Goal: Use online tool/utility

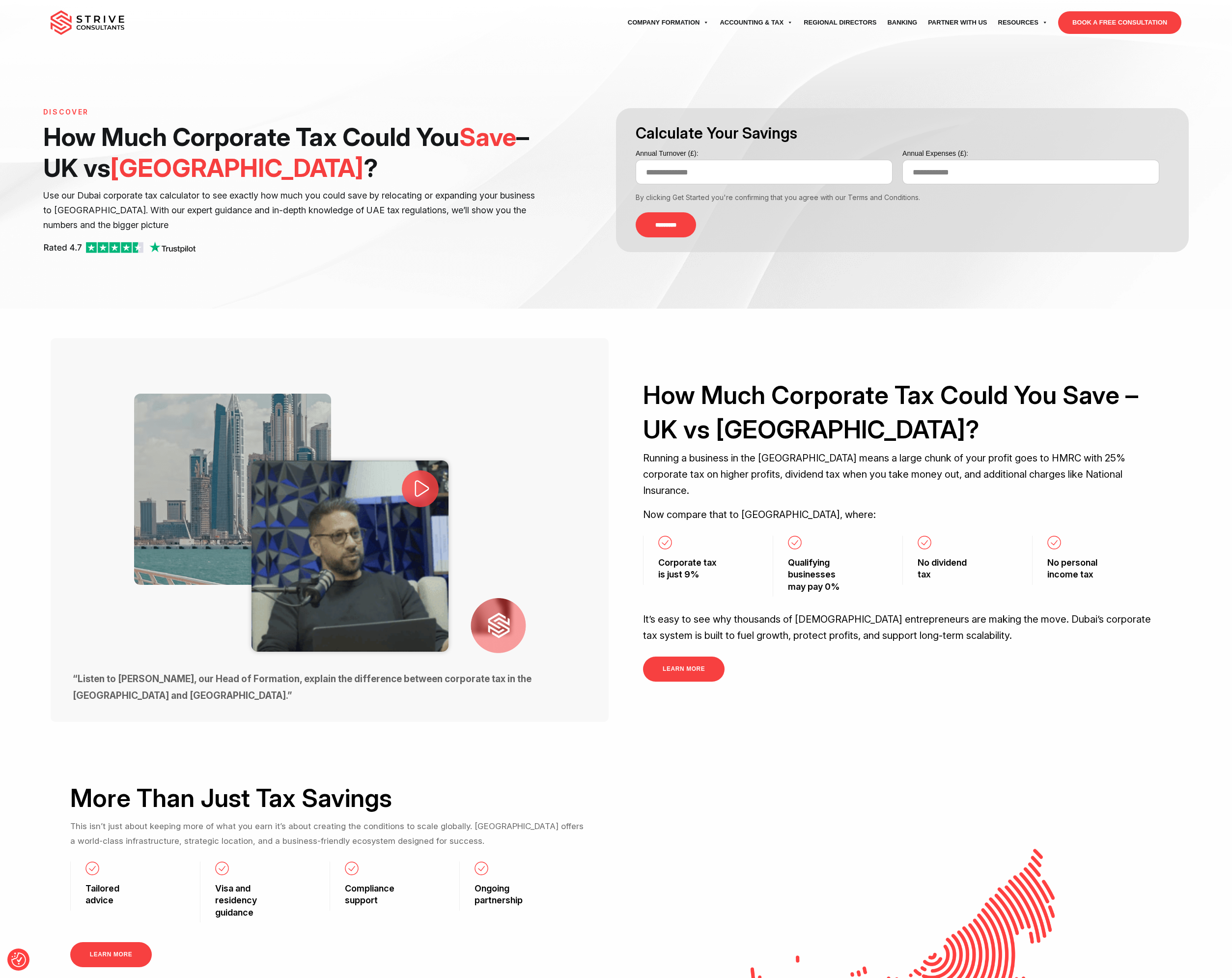
click at [715, 162] on input "Annual Turnover (£):" at bounding box center [764, 172] width 257 height 25
type input "*******"
click at [636, 212] on input "*********" at bounding box center [666, 225] width 61 height 25
type input "*******"
click at [636, 212] on input "*********" at bounding box center [666, 225] width 61 height 25
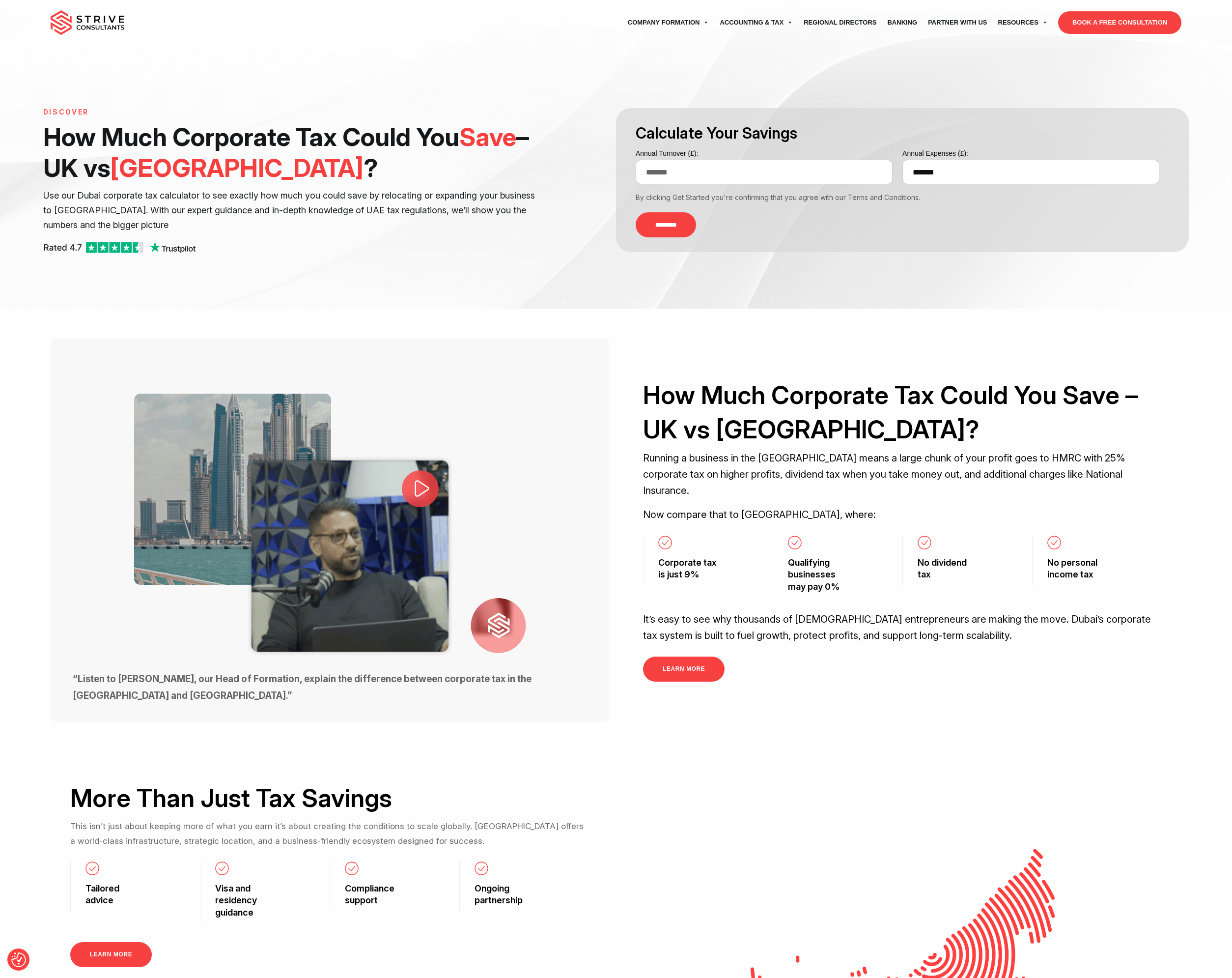
type input "******"
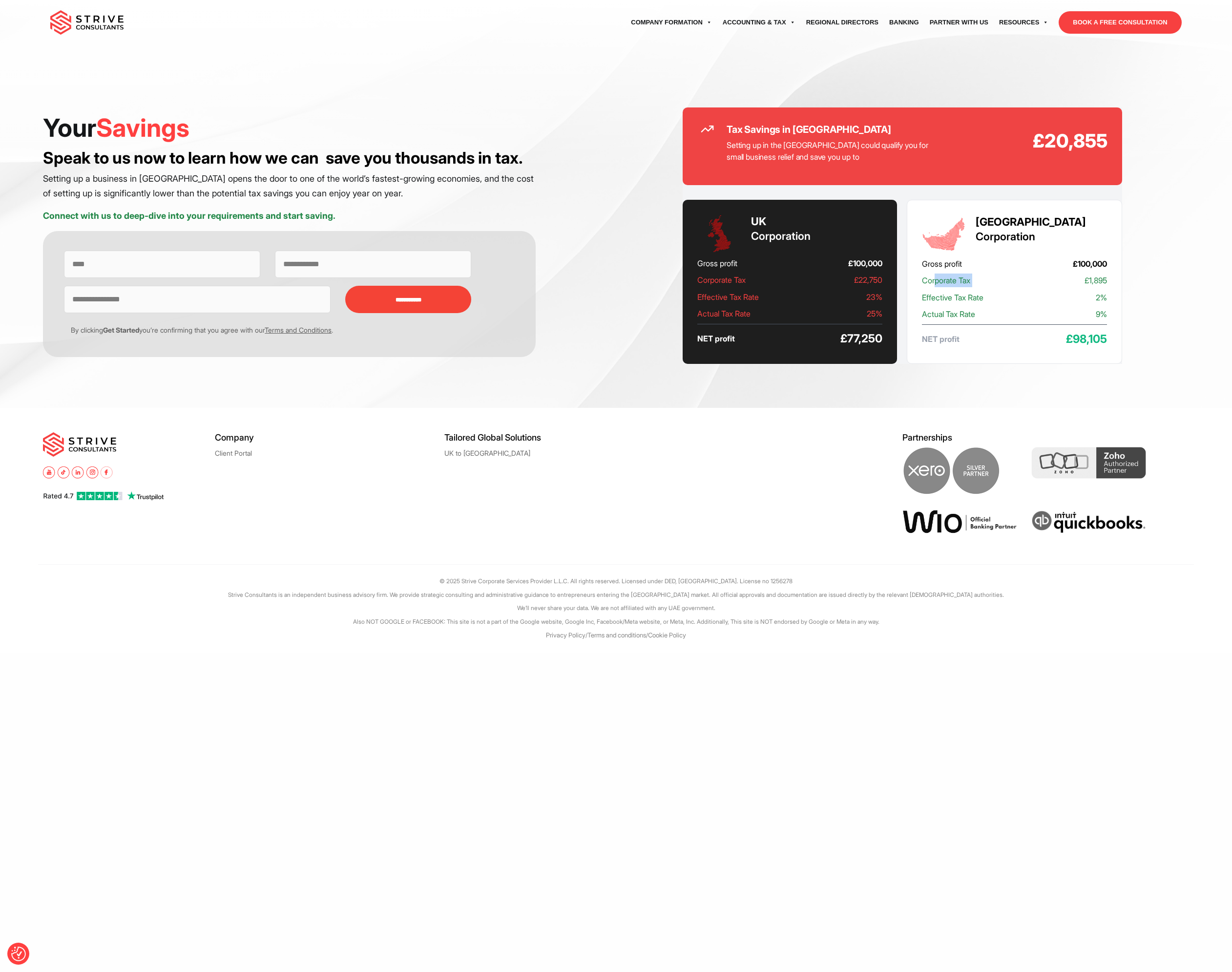
drag, startPoint x: 934, startPoint y: 284, endPoint x: 1051, endPoint y: 284, distance: 117.0
click at [1051, 284] on p "Corporate Tax £1,895" at bounding box center [1015, 281] width 185 height 14
click at [943, 263] on span "Gross profit" at bounding box center [942, 264] width 40 height 14
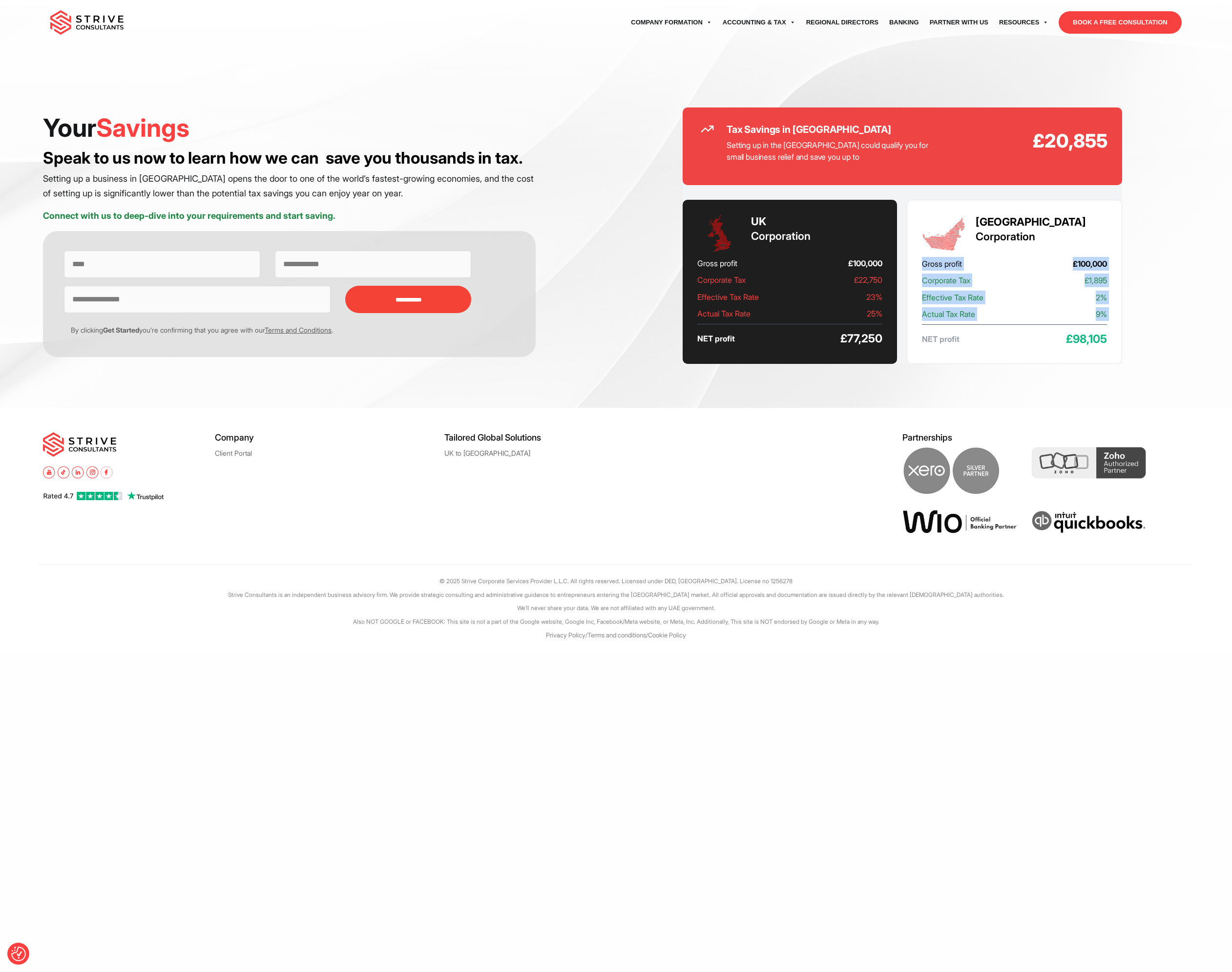
drag, startPoint x: 943, startPoint y: 263, endPoint x: 1093, endPoint y: 312, distance: 157.8
click at [1093, 312] on div "UAE Corporation Gross profit £100,000 Corporate Tax £1,895 Effective Tax Rate 2…" at bounding box center [1015, 282] width 216 height 164
click at [1093, 312] on p "Actual Tax Rate 9%" at bounding box center [1015, 314] width 185 height 14
drag, startPoint x: 882, startPoint y: 317, endPoint x: 694, endPoint y: 279, distance: 191.8
click at [694, 279] on div "UK Corporation Gross profit £100,000 Corporate Tax £22,750 Effective Tax Rate 2…" at bounding box center [790, 282] width 215 height 164
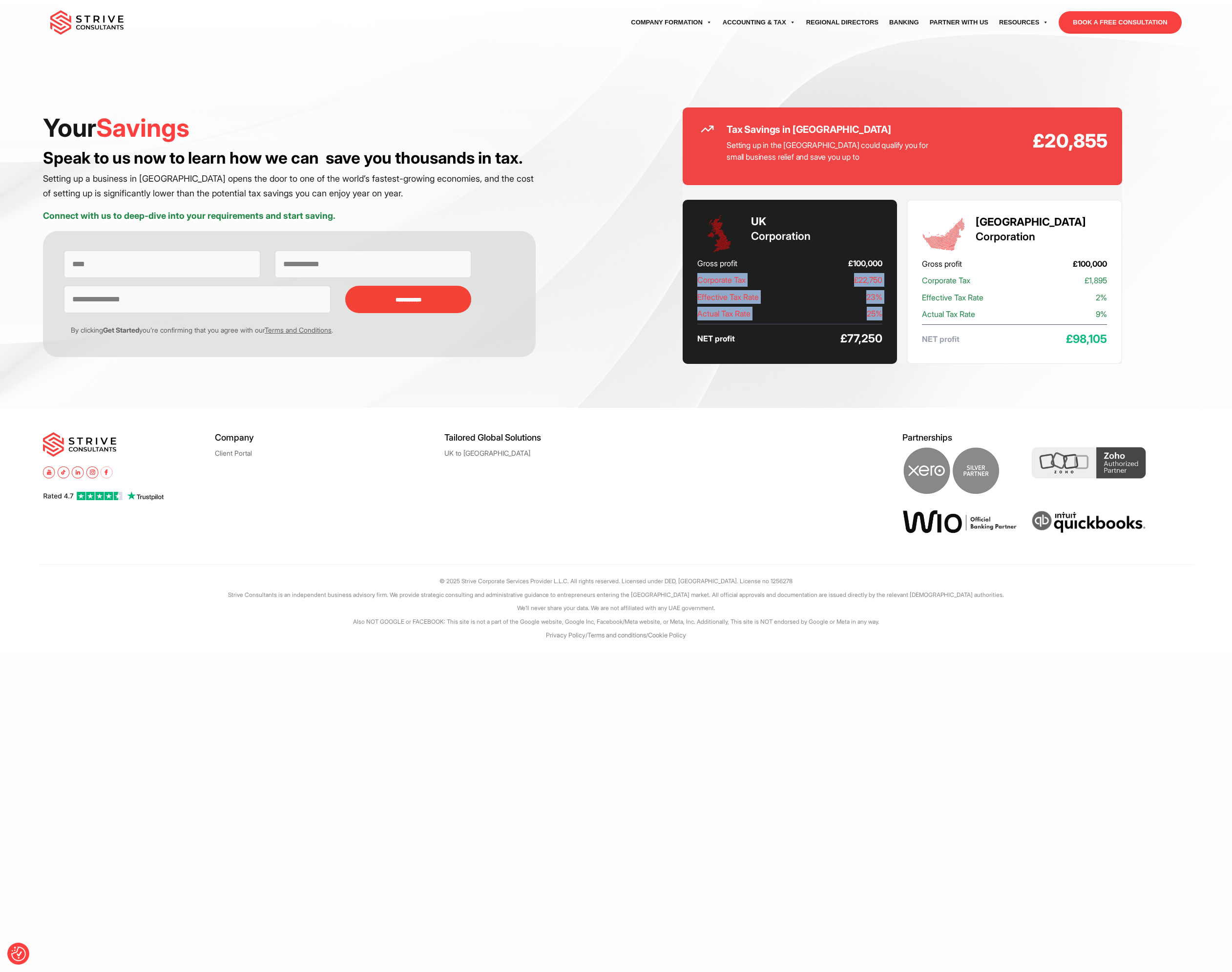
click at [694, 279] on div "UK Corporation Gross profit £100,000 Corporate Tax £22,750 Effective Tax Rate 2…" at bounding box center [790, 282] width 215 height 164
click at [708, 297] on span "Effective Tax Rate" at bounding box center [728, 297] width 62 height 14
drag, startPoint x: 708, startPoint y: 297, endPoint x: 864, endPoint y: 320, distance: 157.7
click at [864, 320] on div "UK Corporation Gross profit £100,000 Corporate Tax £22,750 Effective Tax Rate 2…" at bounding box center [790, 282] width 215 height 164
click at [872, 315] on span "25%" at bounding box center [875, 314] width 16 height 14
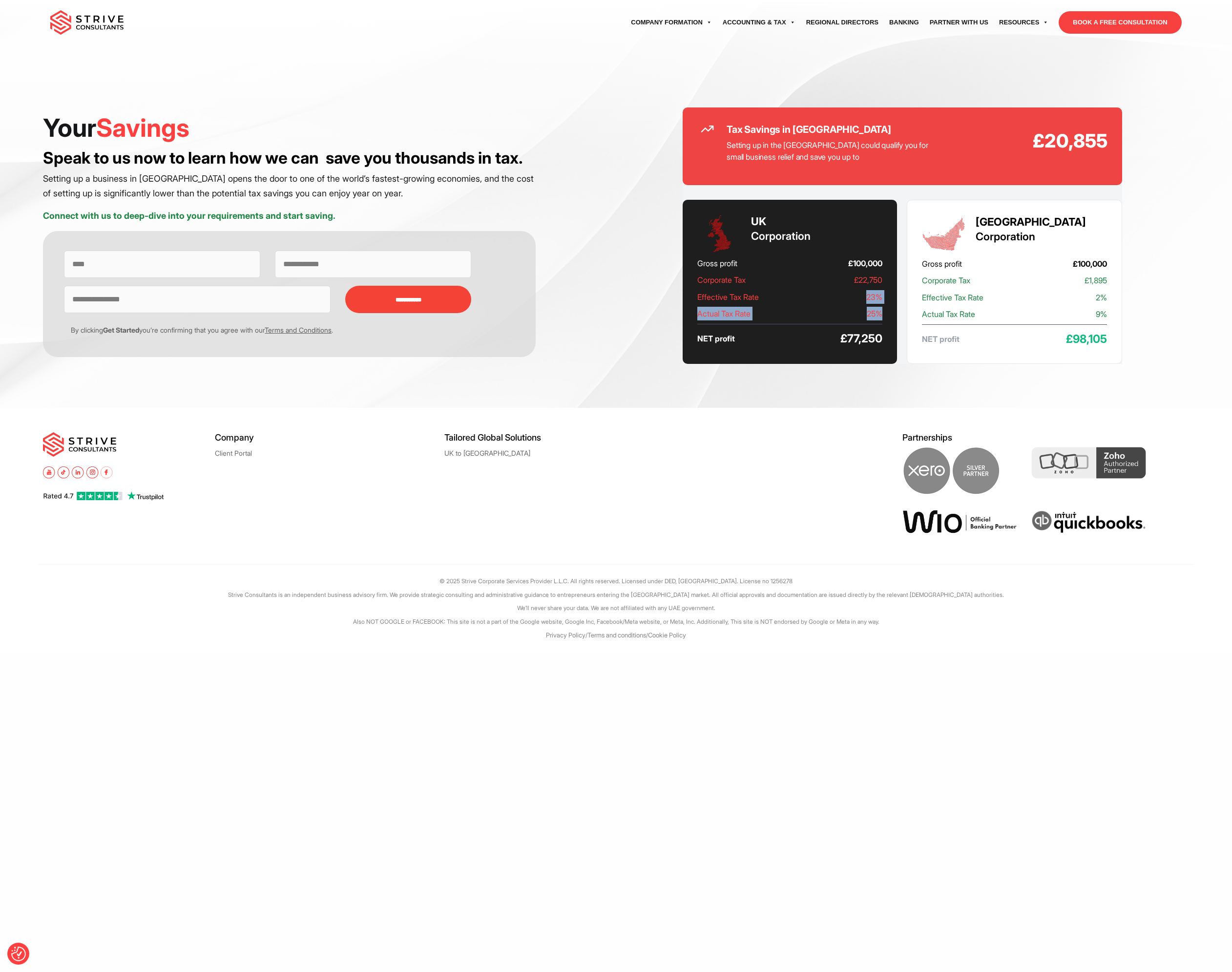
drag, startPoint x: 883, startPoint y: 315, endPoint x: 765, endPoint y: 297, distance: 119.4
click at [765, 297] on div "UK Corporation Gross profit £100,000 Corporate Tax £22,750 Effective Tax Rate 2…" at bounding box center [790, 282] width 215 height 164
click at [765, 297] on p "Effective Tax Rate 23%" at bounding box center [790, 297] width 185 height 14
click at [737, 295] on span "Effective Tax Rate" at bounding box center [728, 297] width 62 height 14
drag, startPoint x: 737, startPoint y: 295, endPoint x: 888, endPoint y: 301, distance: 151.1
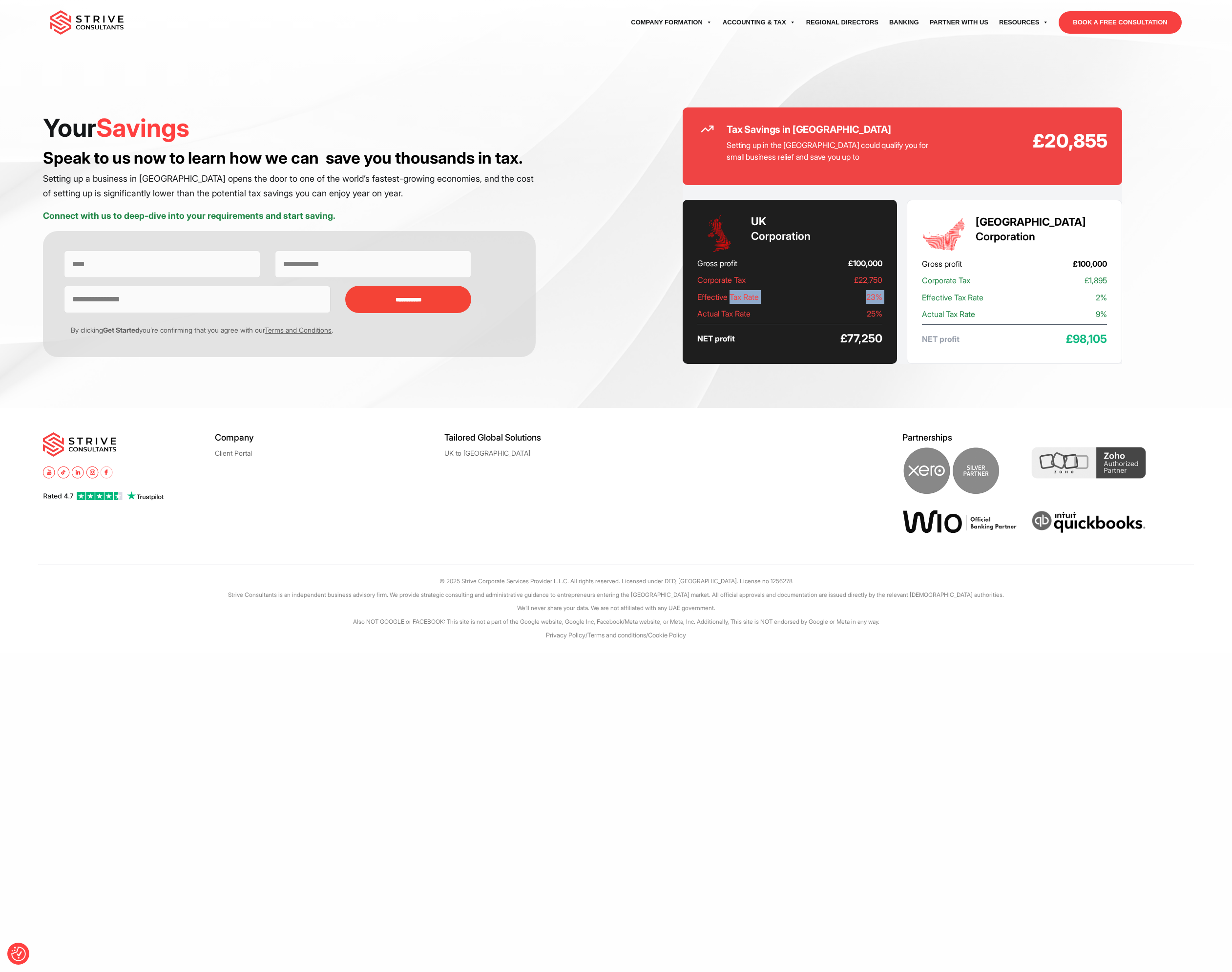
click at [888, 301] on div "UK Corporation Gross profit £100,000 Corporate Tax £22,750 Effective Tax Rate 2…" at bounding box center [790, 282] width 215 height 164
click at [499, 161] on h3 "Speak to us now to learn how we can  save you thousands in tax." at bounding box center [289, 158] width 493 height 20
